Goal: Information Seeking & Learning: Find specific fact

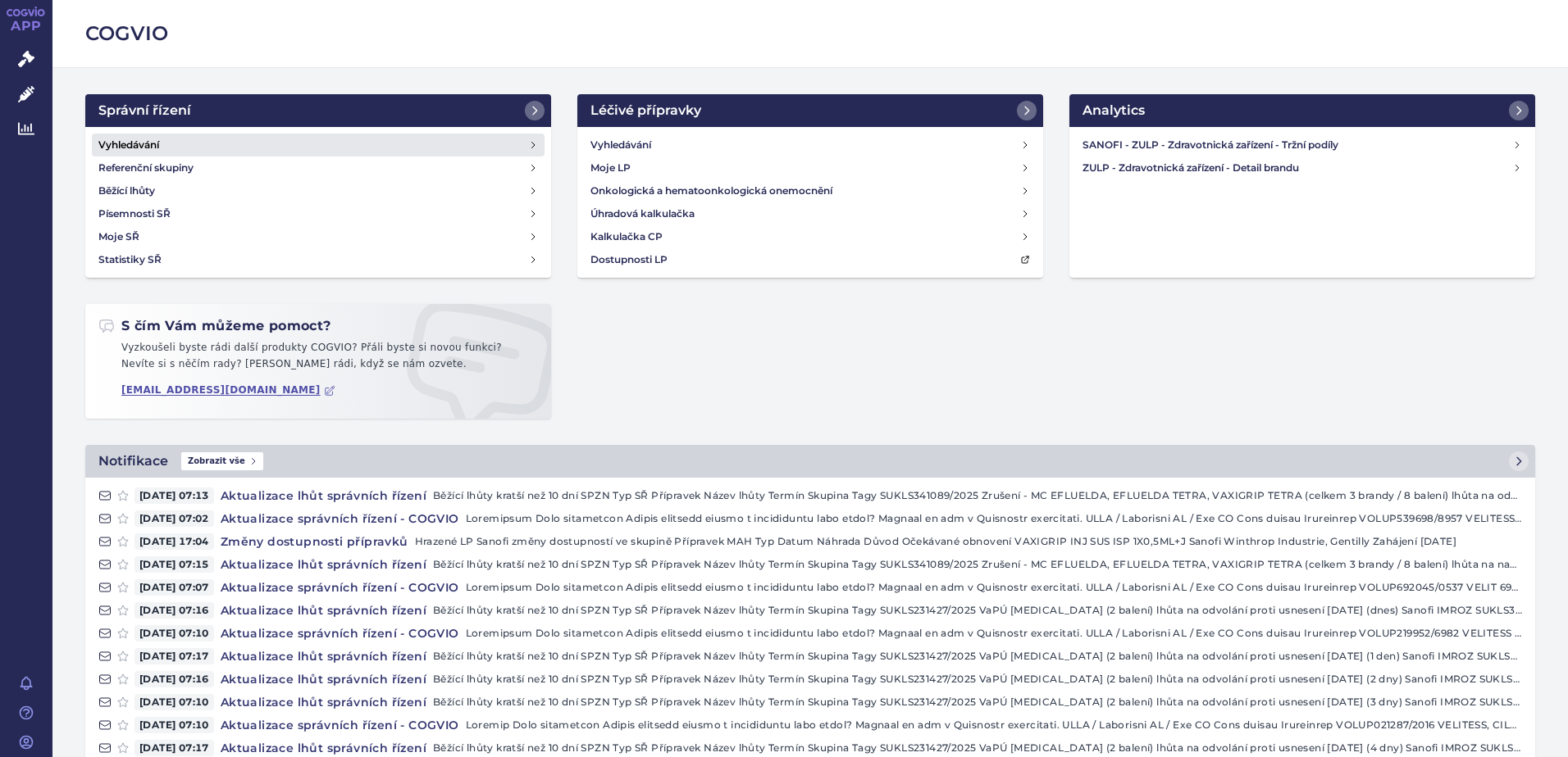
click at [160, 134] on link "Vyhledávání" at bounding box center [318, 145] width 453 height 23
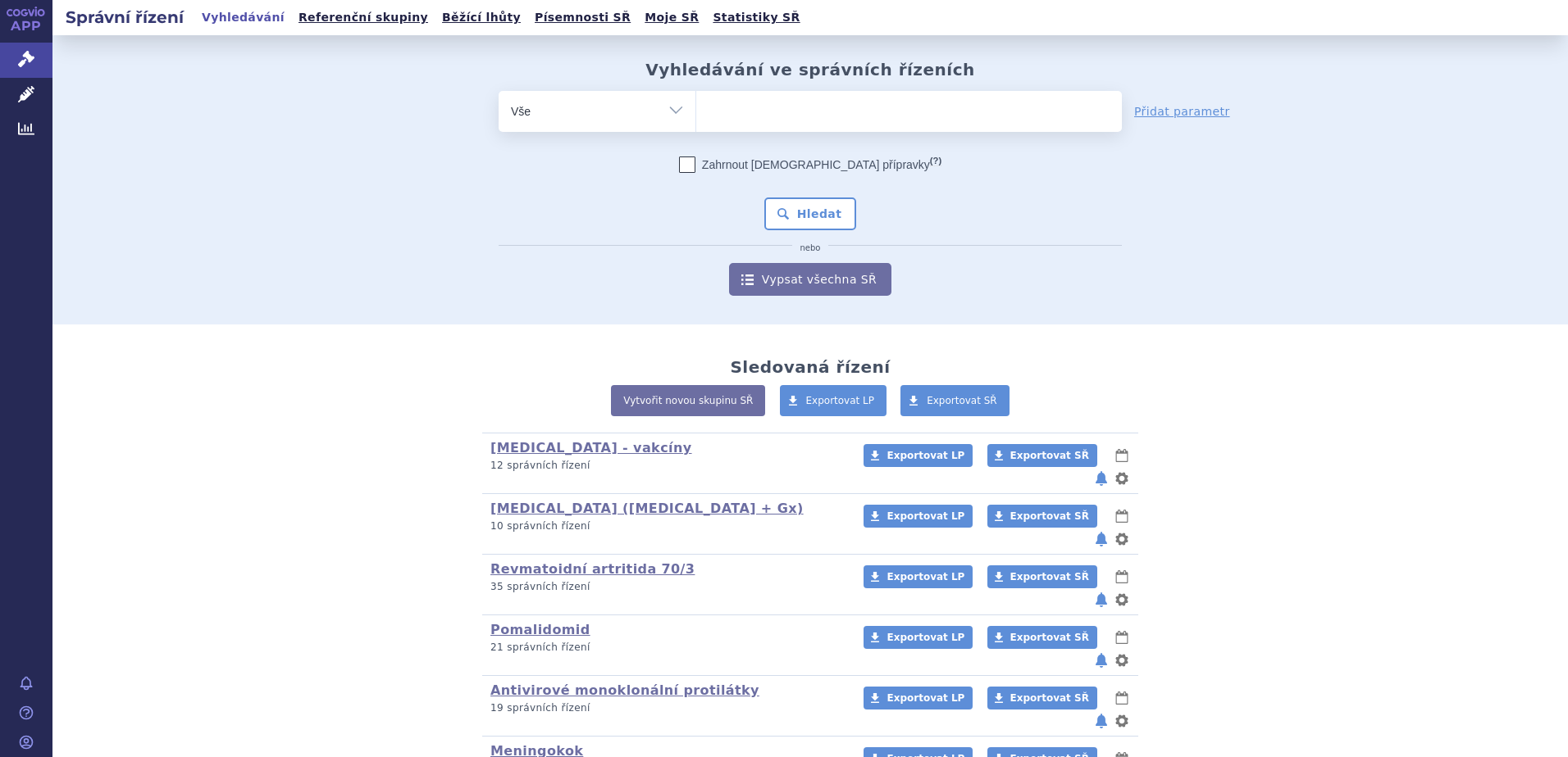
type input "SUKLS94046/2009"
select select "SUKLS94046/2009"
click at [815, 211] on button "Hledat" at bounding box center [811, 214] width 92 height 33
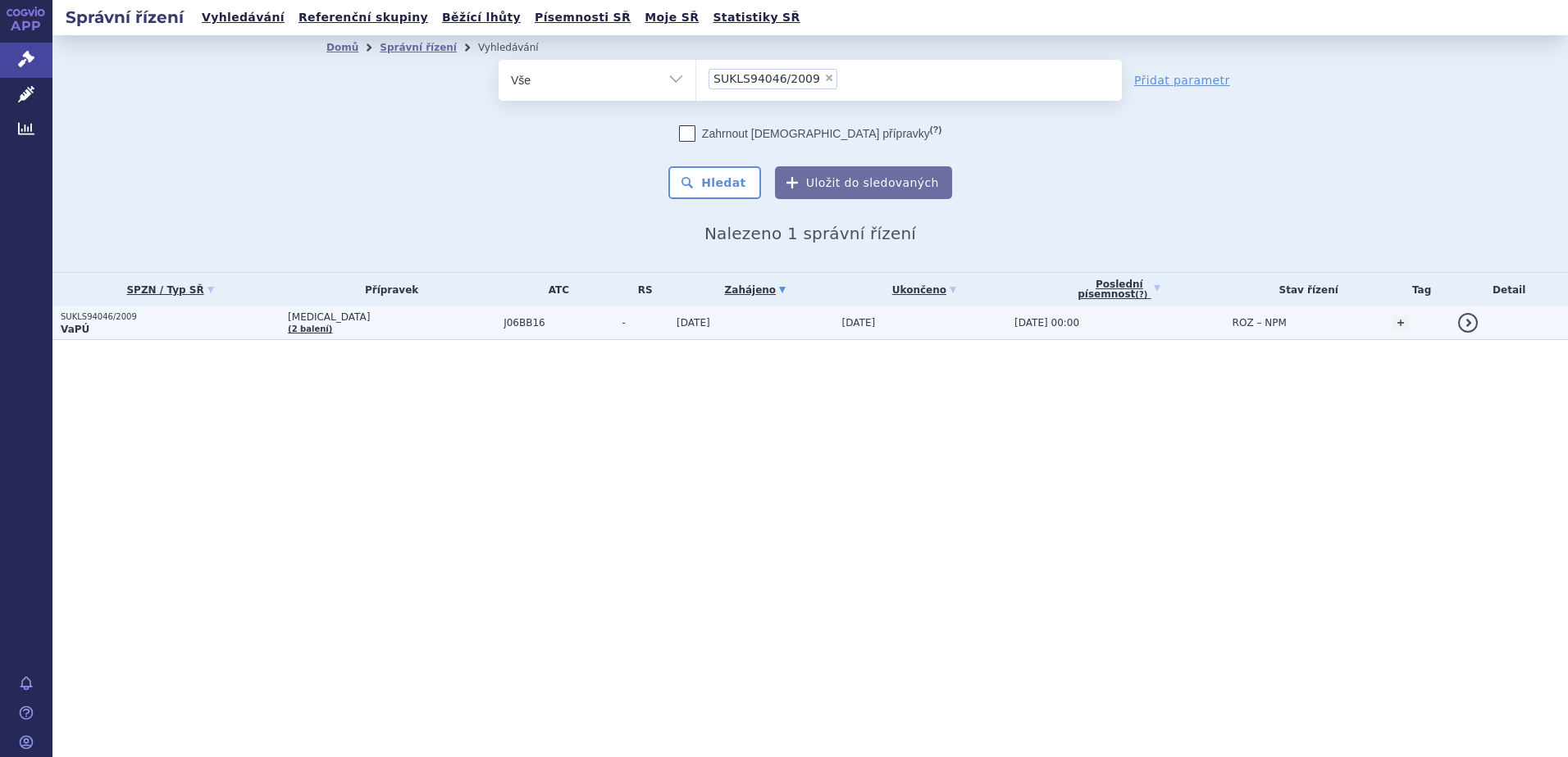
click at [496, 331] on td "J06BB16" at bounding box center [554, 323] width 118 height 34
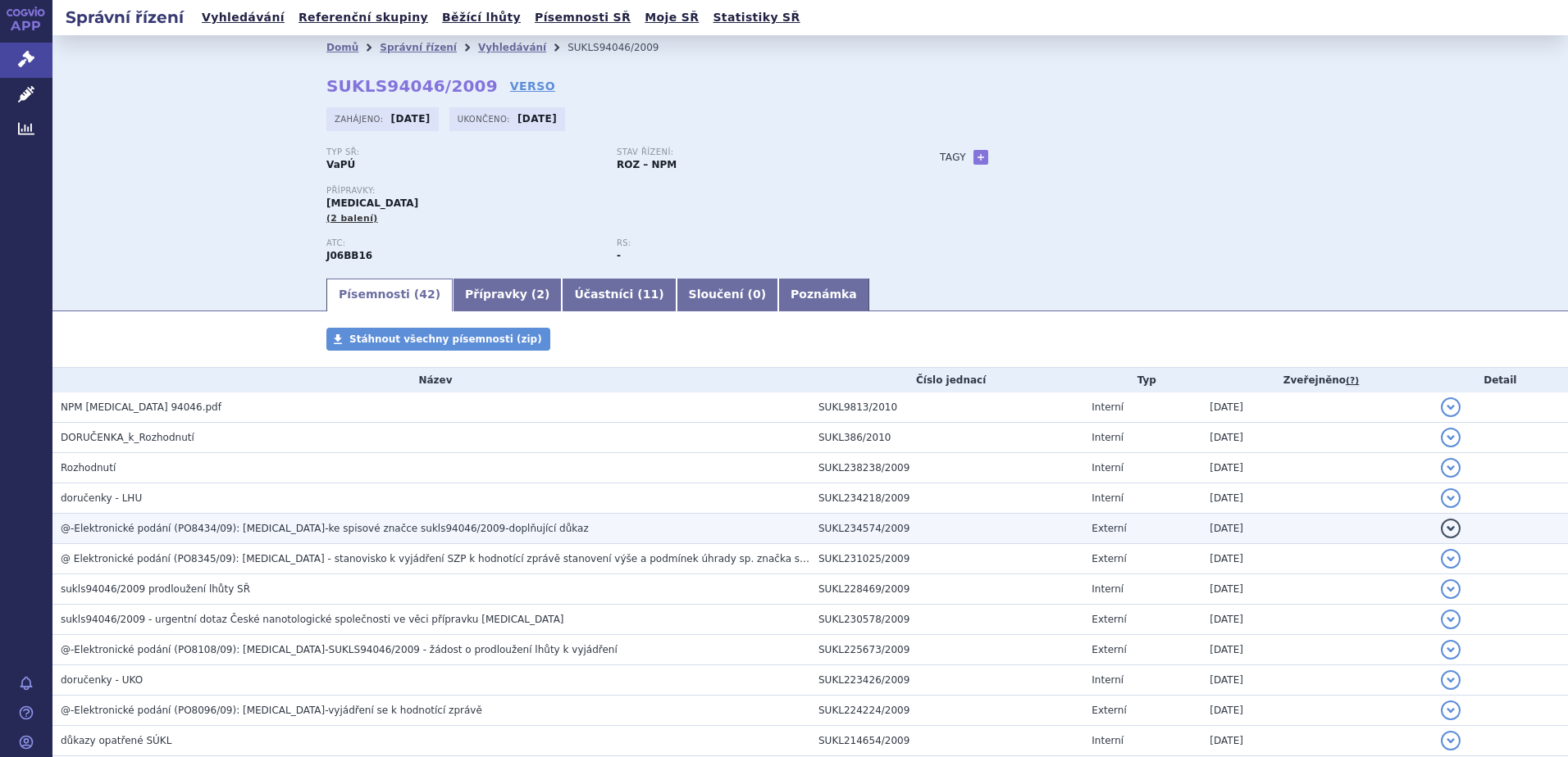
click at [165, 521] on h3 "@-Elektronické podání (PO8434/09): [MEDICAL_DATA]-ke spisové značce sukls94046/…" at bounding box center [435, 529] width 750 height 17
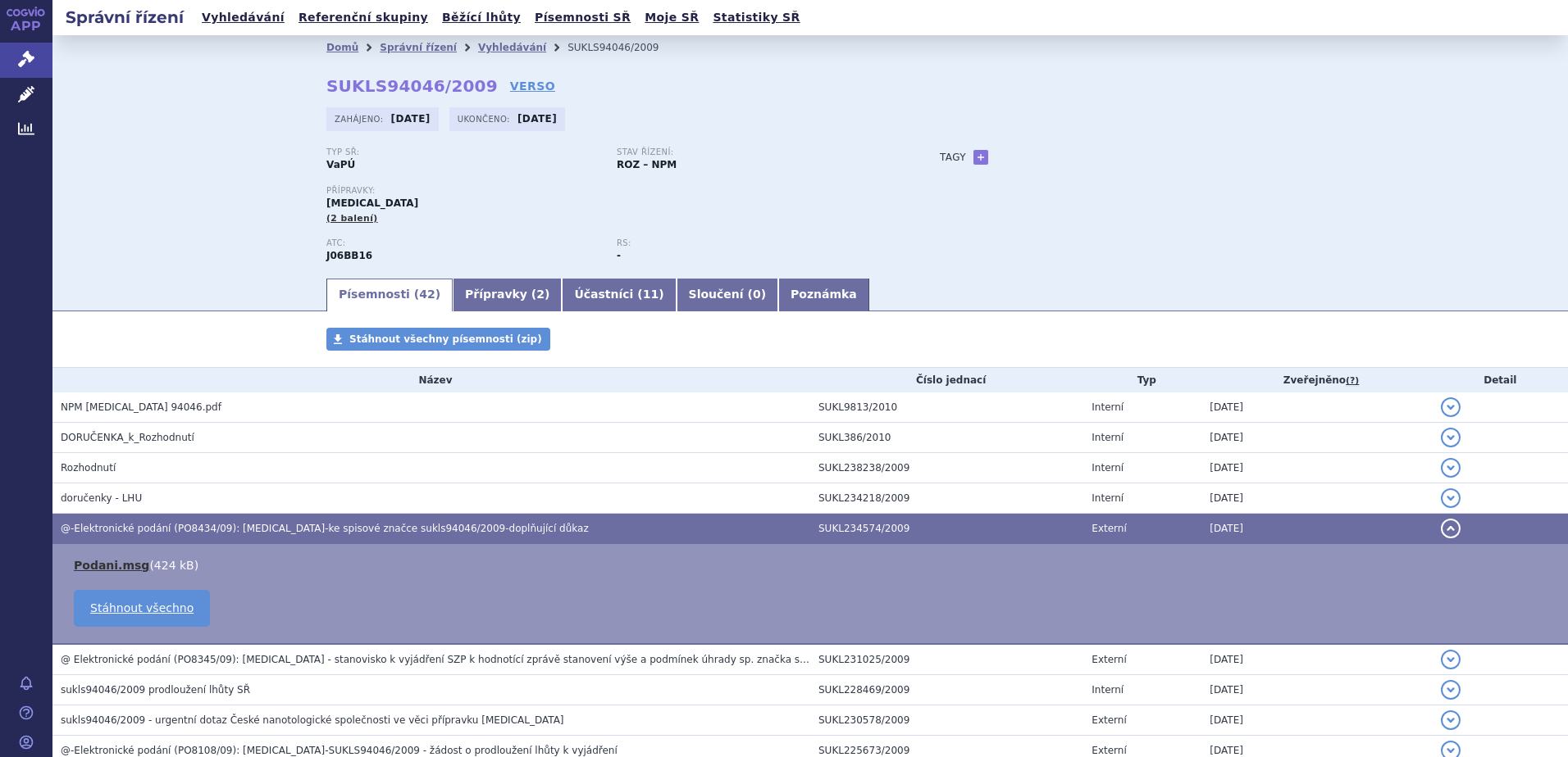
click at [98, 570] on link "Podani.msg" at bounding box center [112, 565] width 75 height 13
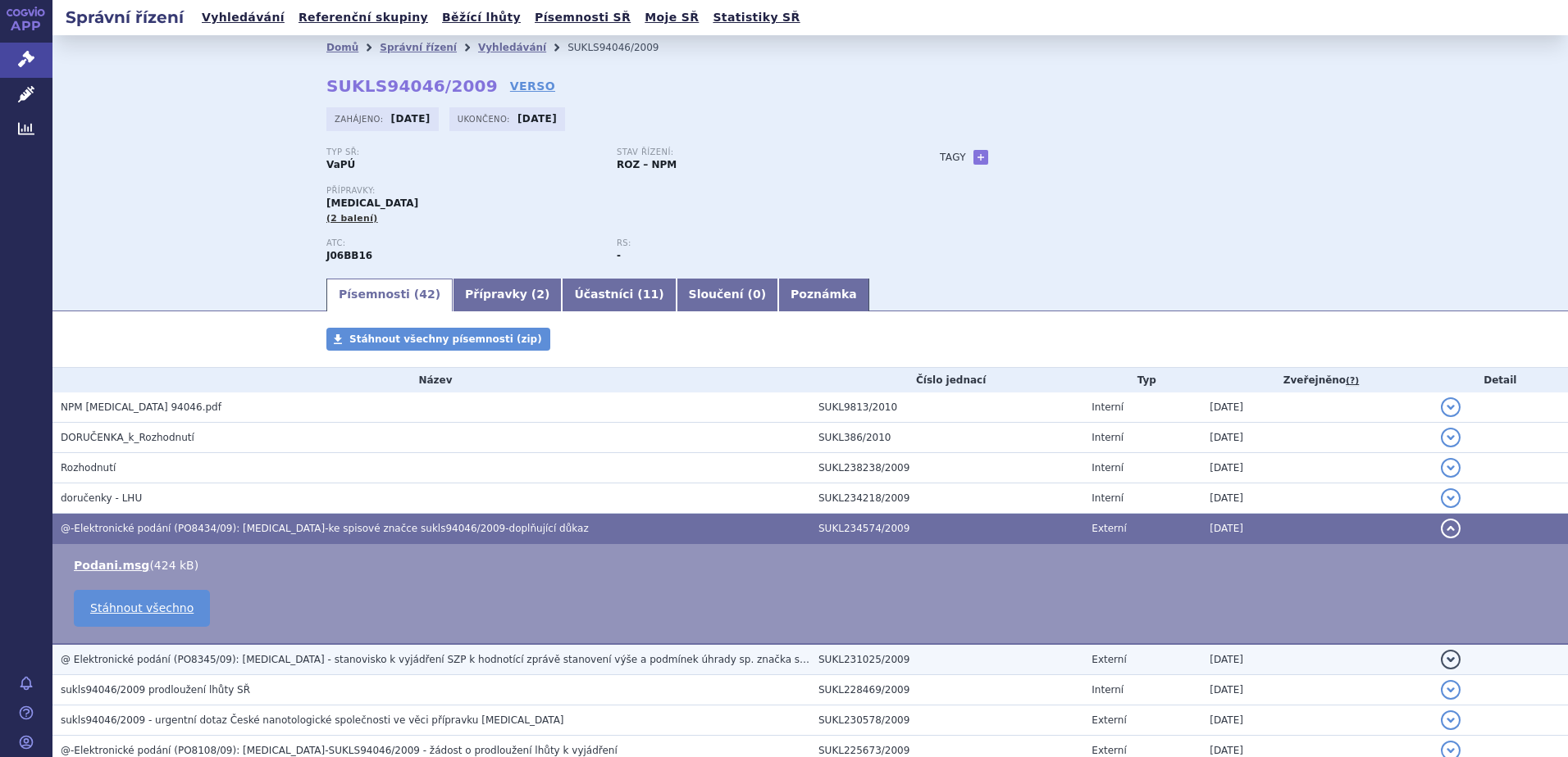
click at [208, 660] on span "@ Elektronické podání (PO8345/09): [MEDICAL_DATA] - stanovisko k vyjádření SZP …" at bounding box center [470, 659] width 818 height 11
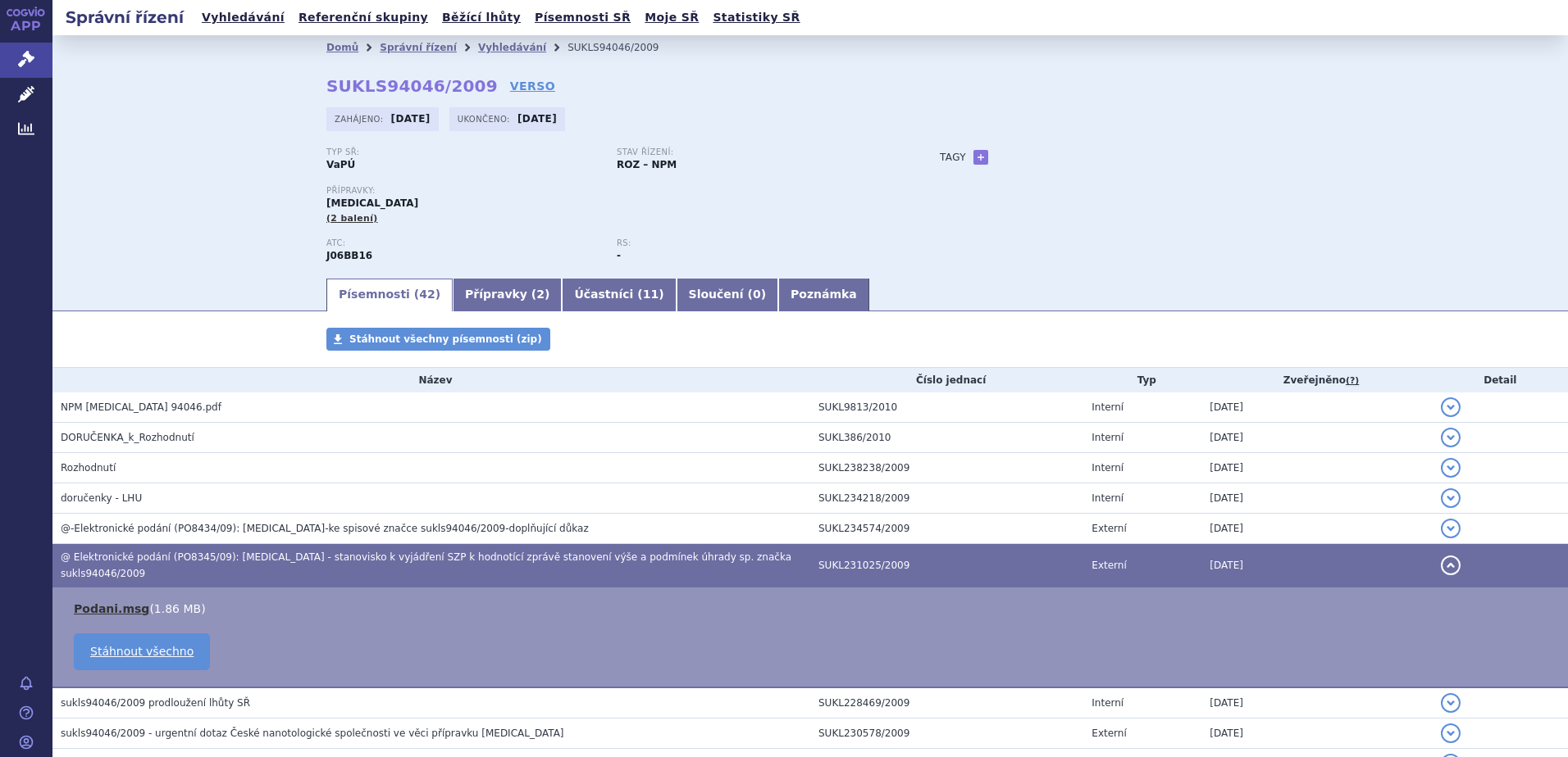
click at [111, 603] on link "Podani.msg" at bounding box center [112, 609] width 75 height 13
